Goal: Transaction & Acquisition: Download file/media

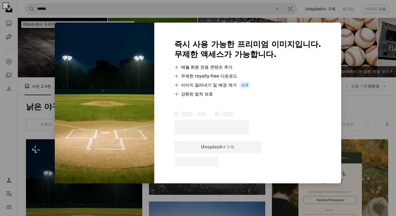
scroll to position [84, 0]
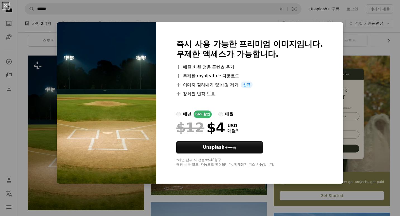
click at [352, 31] on div "An X shape 즉시 사용 가능한 프리미엄 이미지입니다. 무제한 액세스가 가능합니다. A plus sign 매월 회원 전용 콘텐츠 추가 A…" at bounding box center [200, 108] width 400 height 216
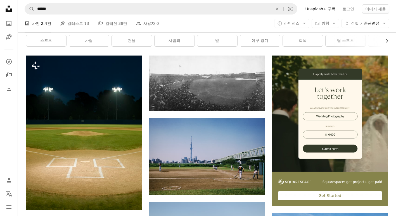
scroll to position [112, 0]
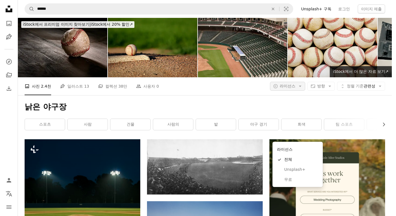
click at [292, 84] on span "라이선스" at bounding box center [288, 86] width 16 height 4
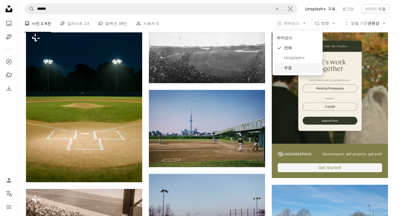
click at [297, 65] on span "무료" at bounding box center [301, 68] width 34 height 6
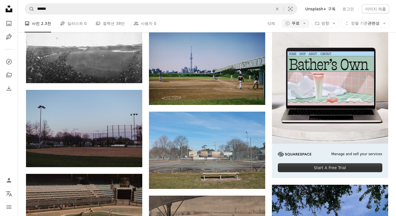
scroll to position [1678, 0]
